Goal: Task Accomplishment & Management: Manage account settings

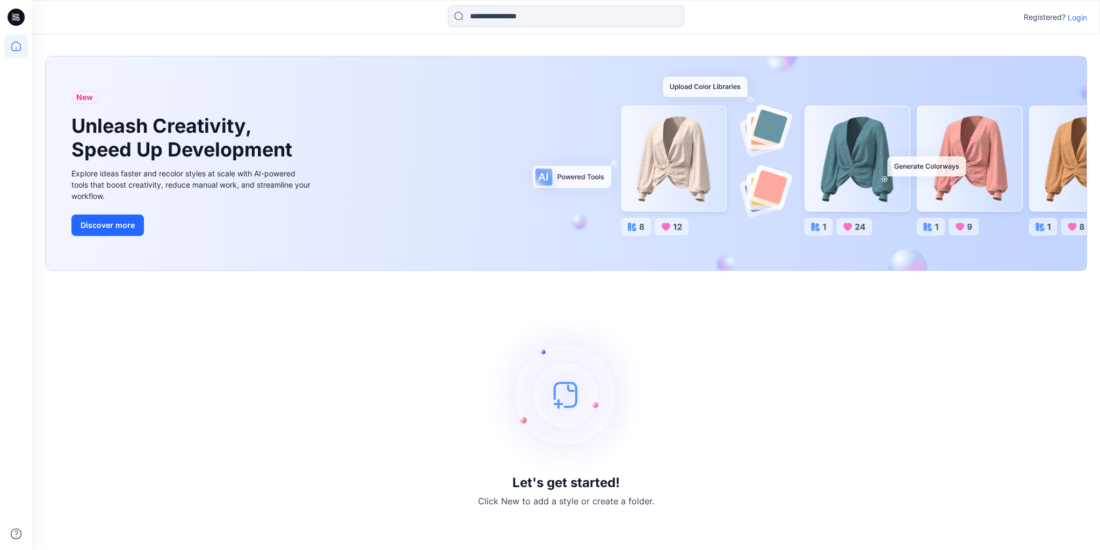
click at [1082, 12] on p "Login" at bounding box center [1077, 17] width 19 height 11
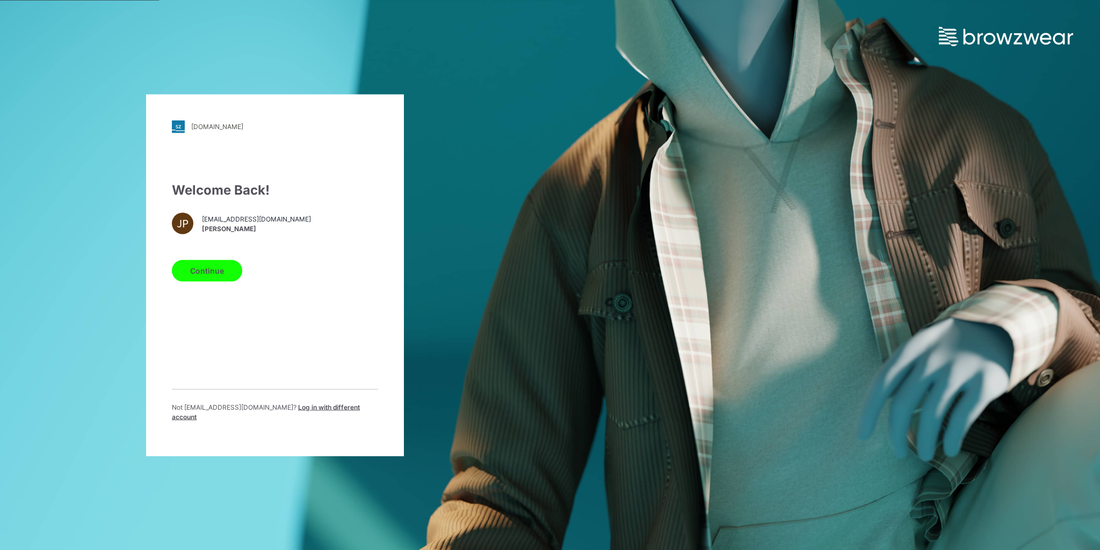
click at [225, 279] on button "Continue" at bounding box center [207, 270] width 70 height 21
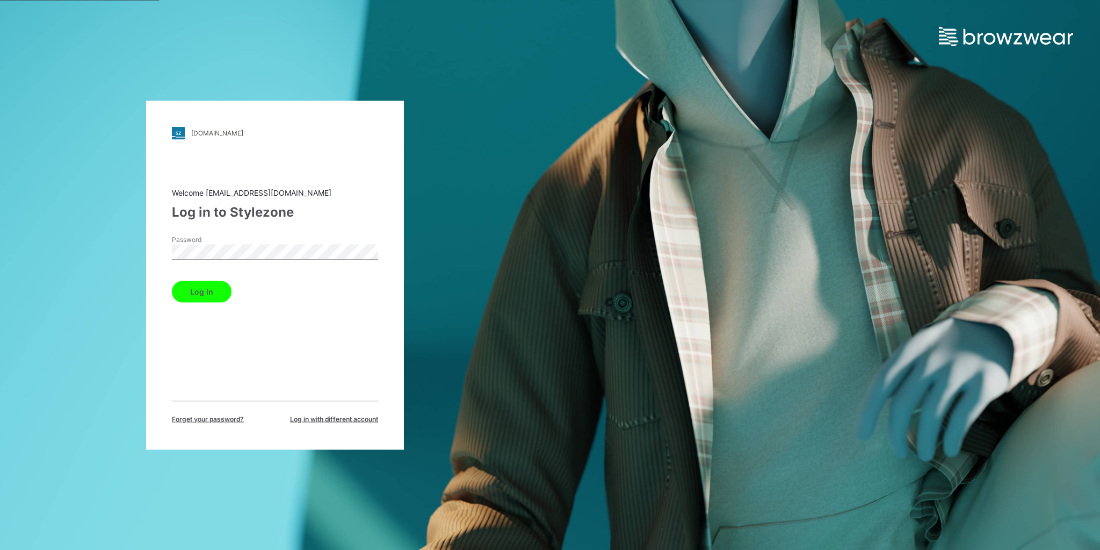
click at [207, 284] on button "Log in" at bounding box center [202, 290] width 60 height 21
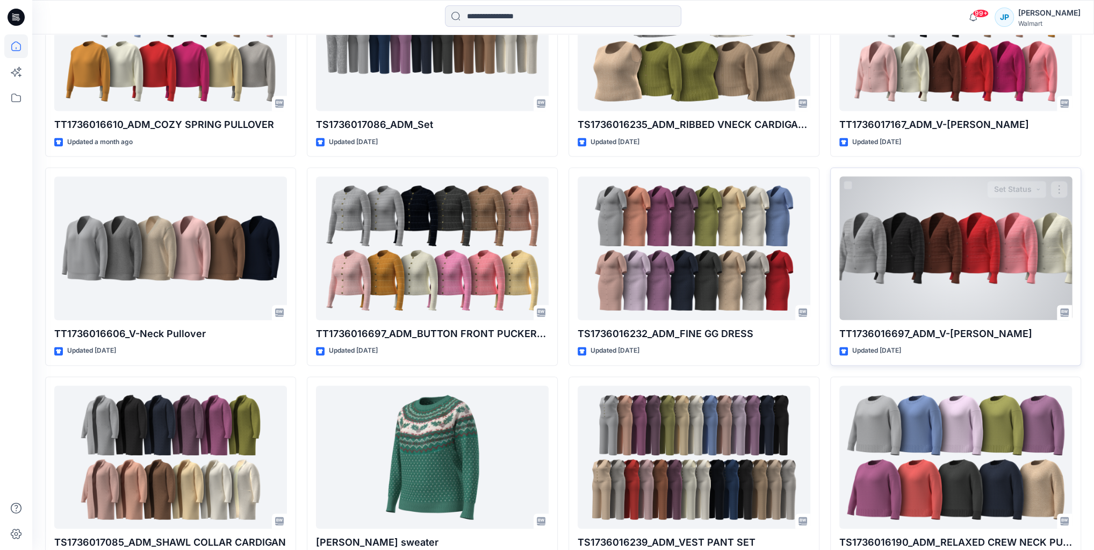
scroll to position [1730, 0]
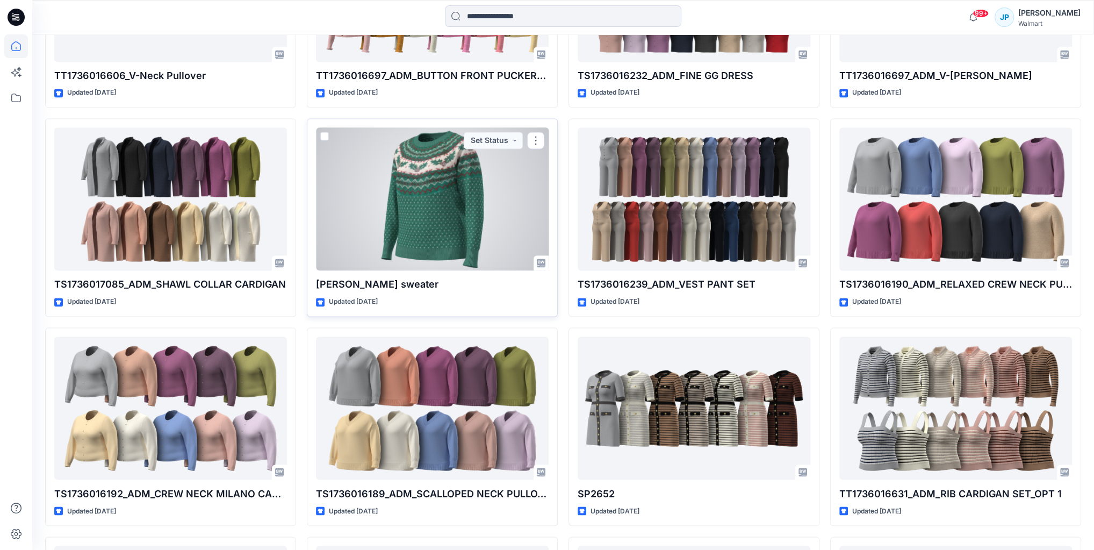
click at [492, 240] on div at bounding box center [432, 198] width 233 height 143
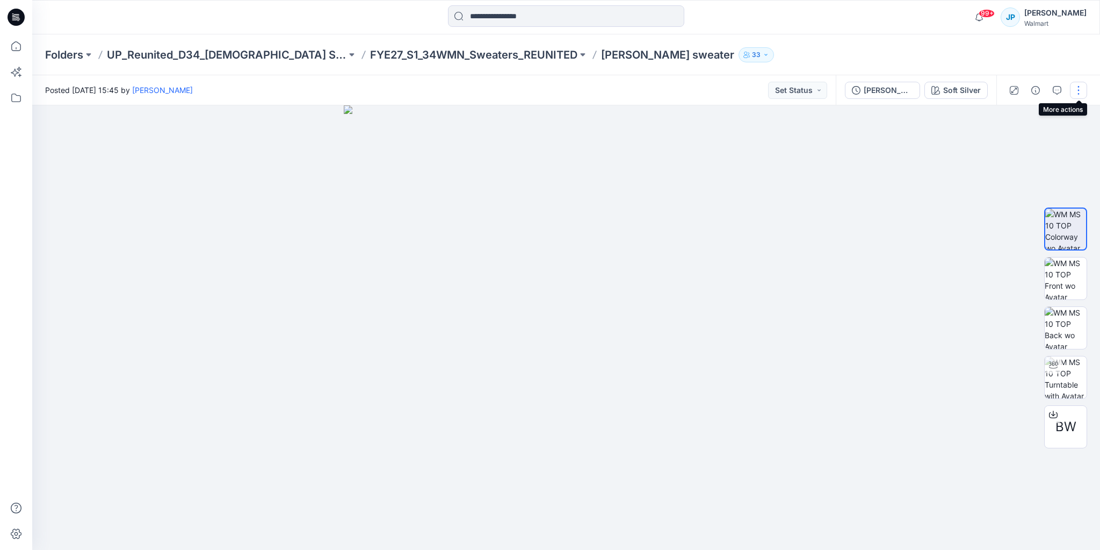
click at [1082, 90] on button "button" at bounding box center [1078, 90] width 17 height 17
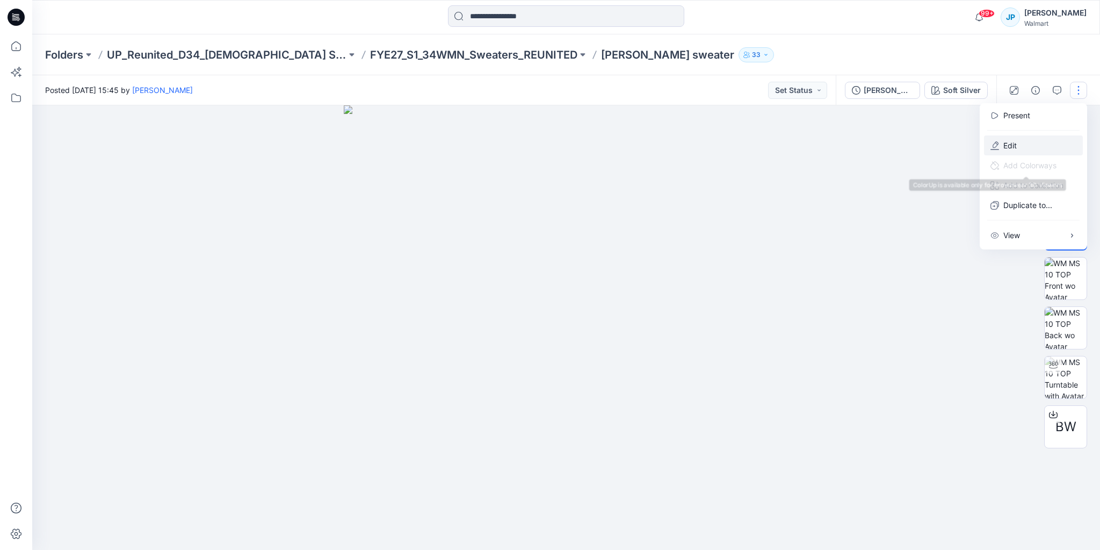
click at [1018, 146] on button "Edit" at bounding box center [1033, 145] width 99 height 20
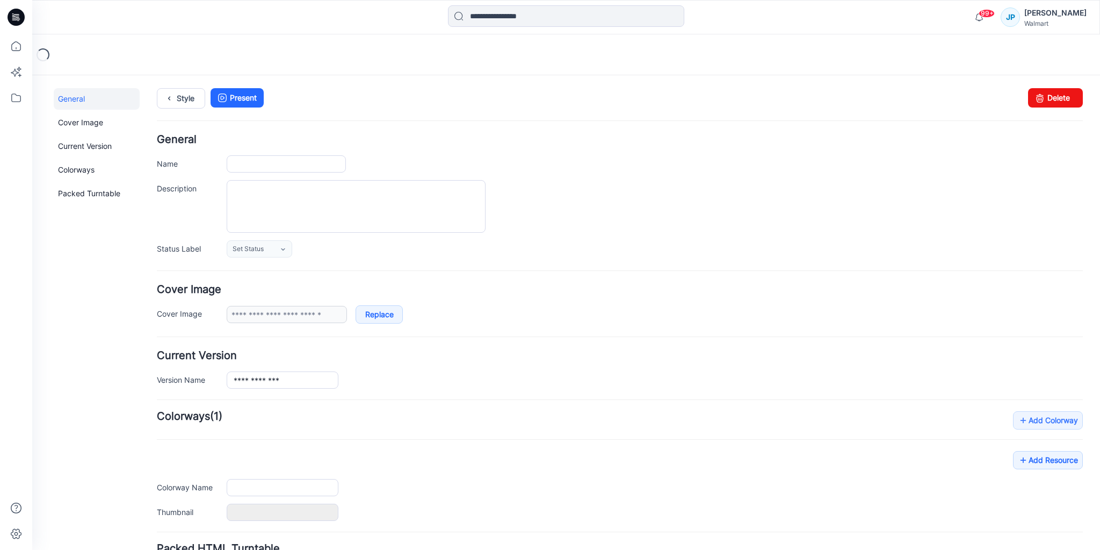
type input "**********"
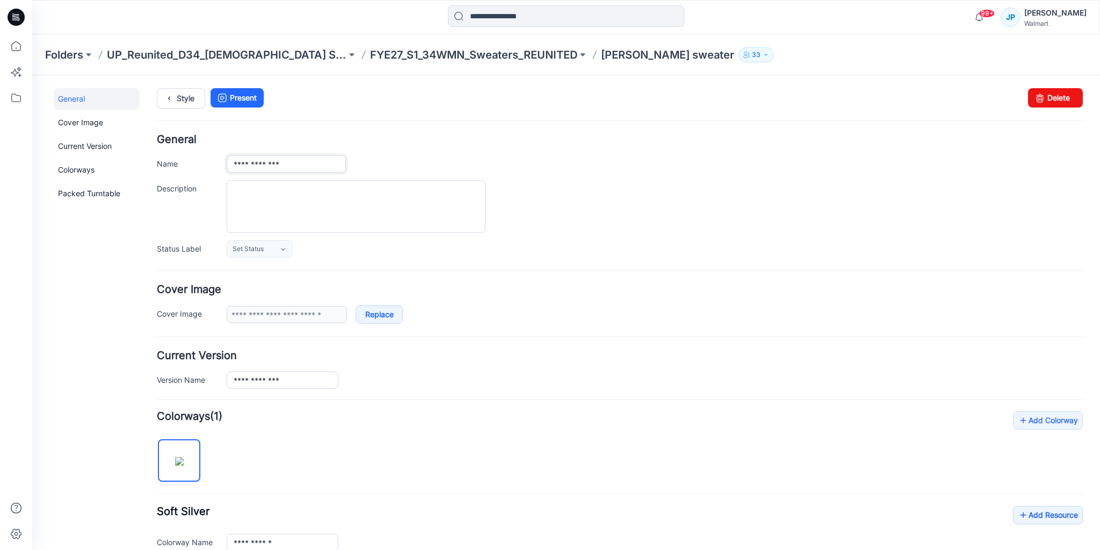
click at [291, 165] on input "**********" at bounding box center [286, 163] width 119 height 17
type input "**********"
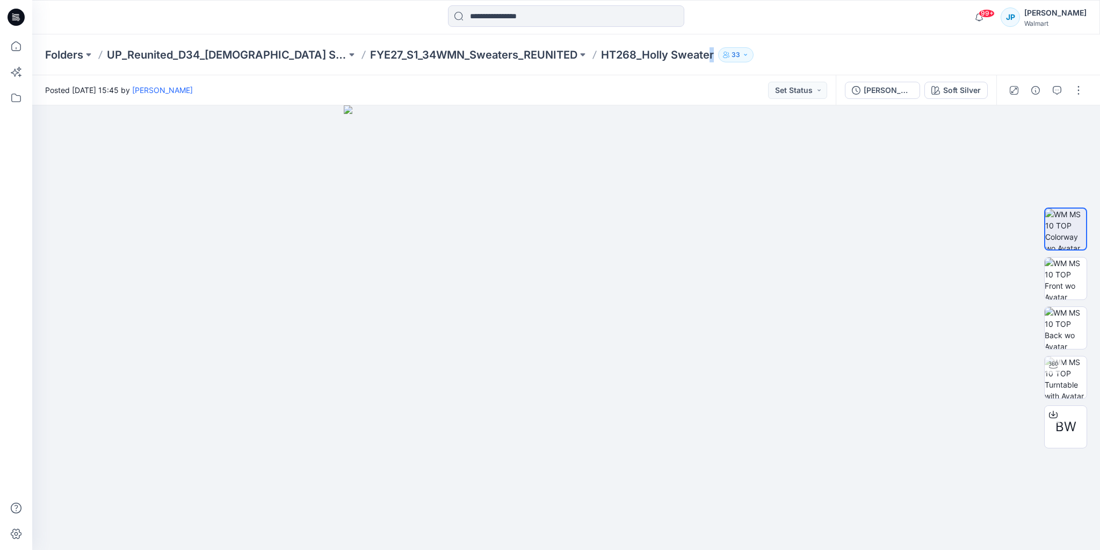
click at [658, 58] on p "HT268_Holly Sweater" at bounding box center [657, 54] width 113 height 15
click at [655, 74] on div "Folders UP_Reunited_D34_Ladies Sweaters FYE27_S1_34WMN_Sweaters_REUNITED HT268_…" at bounding box center [566, 54] width 1068 height 41
drag, startPoint x: 662, startPoint y: 62, endPoint x: 540, endPoint y: 60, distance: 122.0
click at [540, 60] on div "Folders UP_Reunited_D34_Ladies Sweaters FYE27_S1_34WMN_Sweaters_REUNITED HT268_…" at bounding box center [566, 54] width 1068 height 41
copy p "HT268_Holly Sweater"
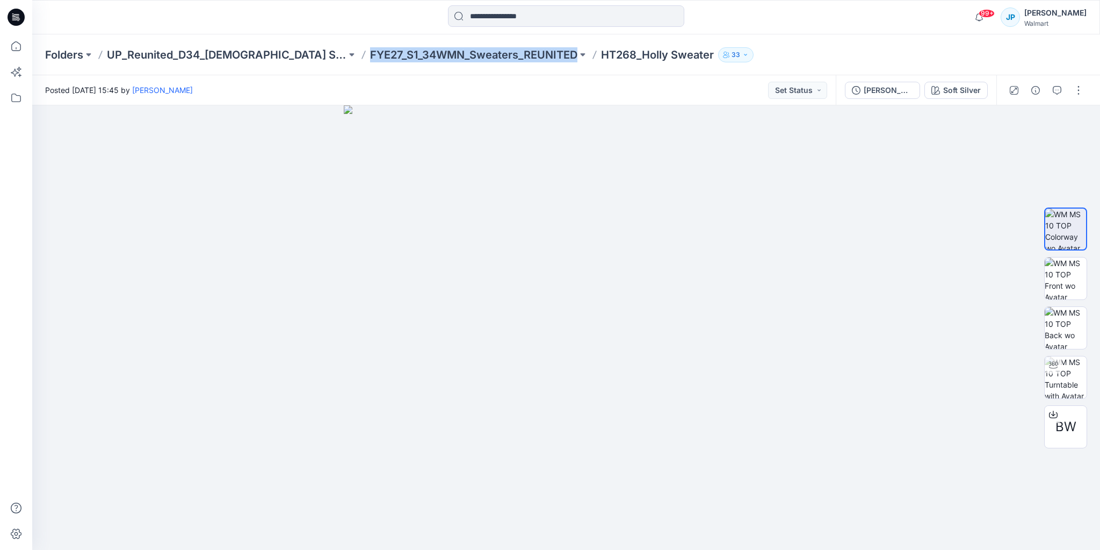
drag, startPoint x: 525, startPoint y: 66, endPoint x: 308, endPoint y: 60, distance: 216.6
click at [308, 60] on div "Folders UP_Reunited_D34_Ladies Sweaters FYE27_S1_34WMN_Sweaters_REUNITED HT268_…" at bounding box center [566, 54] width 1068 height 41
copy div "FYE27_S1_34WMN_Sweaters_REUNITED"
click at [370, 60] on p "FYE27_S1_34WMN_Sweaters_REUNITED" at bounding box center [473, 54] width 207 height 15
